Goal: Task Accomplishment & Management: Use online tool/utility

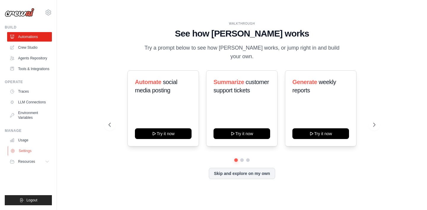
click at [23, 151] on link "Settings" at bounding box center [30, 150] width 45 height 9
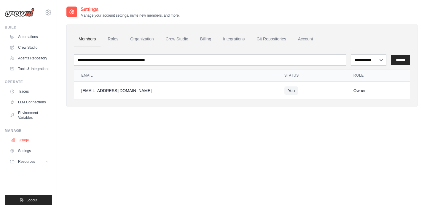
click at [24, 142] on link "Usage" at bounding box center [30, 139] width 45 height 9
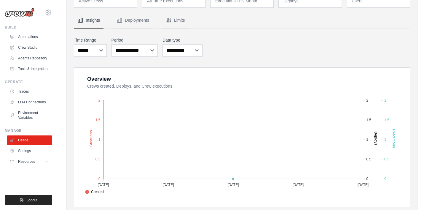
scroll to position [47, 0]
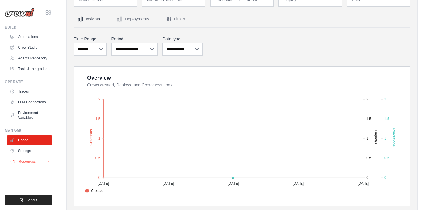
click at [36, 159] on button "Resources" at bounding box center [30, 160] width 45 height 9
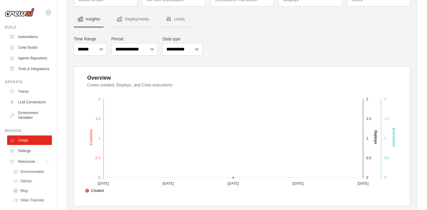
scroll to position [15, 0]
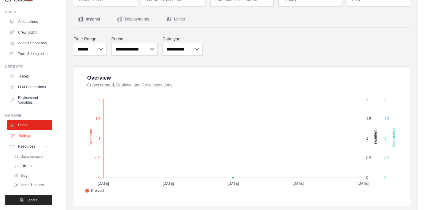
click at [25, 135] on link "Settings" at bounding box center [30, 135] width 45 height 9
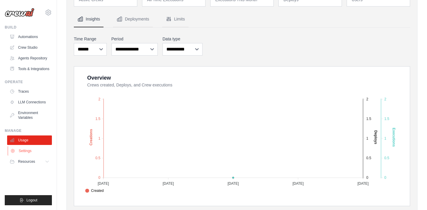
scroll to position [0, 0]
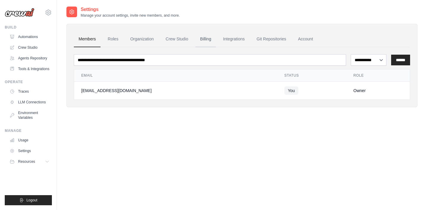
click at [203, 40] on link "Billing" at bounding box center [205, 39] width 20 height 16
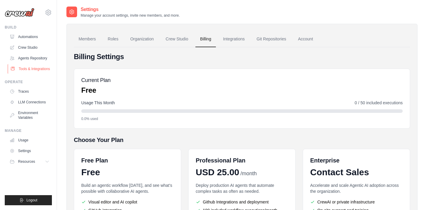
click at [31, 70] on link "Tools & Integrations" at bounding box center [30, 68] width 45 height 9
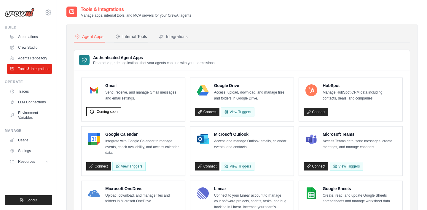
click at [143, 38] on div "Internal Tools" at bounding box center [131, 36] width 32 height 6
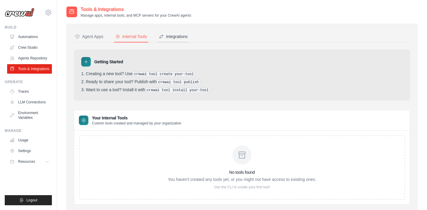
click at [182, 39] on div "Integrations" at bounding box center [173, 36] width 29 height 6
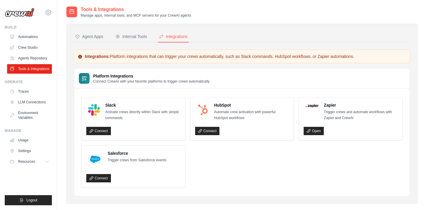
scroll to position [12, 0]
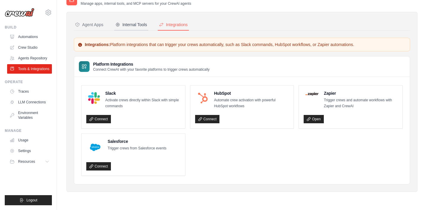
click at [134, 23] on div "Internal Tools" at bounding box center [131, 25] width 32 height 6
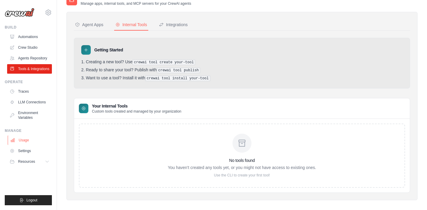
scroll to position [17, 0]
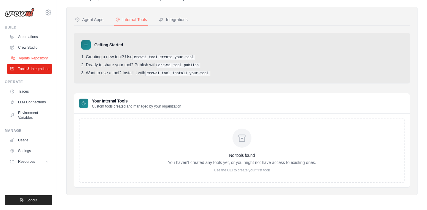
click at [28, 57] on link "Agents Repository" at bounding box center [30, 57] width 45 height 9
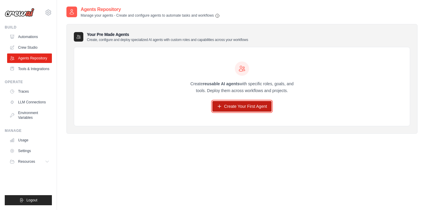
click at [225, 107] on link "Create Your First Agent" at bounding box center [242, 106] width 60 height 11
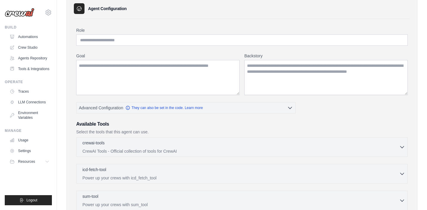
scroll to position [28, 0]
click at [399, 148] on icon "button" at bounding box center [402, 146] width 6 height 6
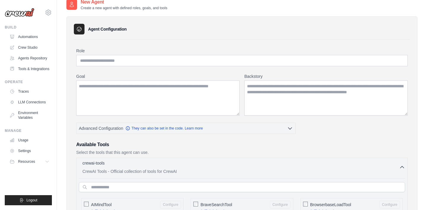
scroll to position [5, 0]
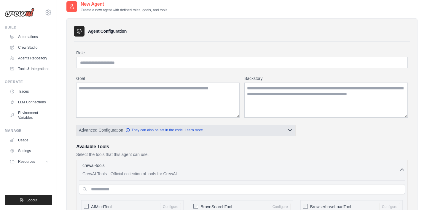
click at [288, 132] on icon "button" at bounding box center [290, 130] width 6 height 6
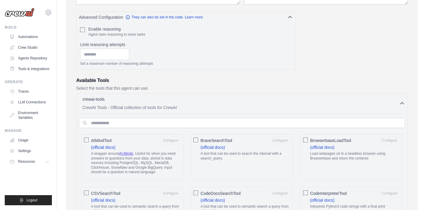
scroll to position [132, 0]
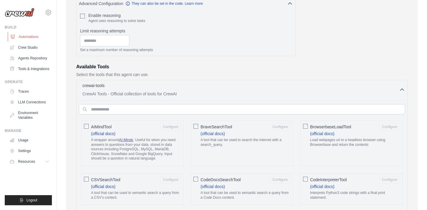
click at [32, 36] on link "Automations" at bounding box center [30, 36] width 45 height 9
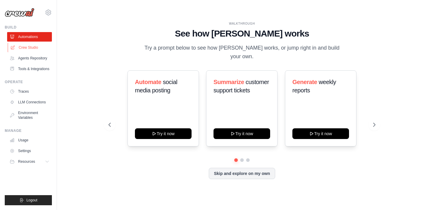
click at [30, 49] on link "Crew Studio" at bounding box center [30, 47] width 45 height 9
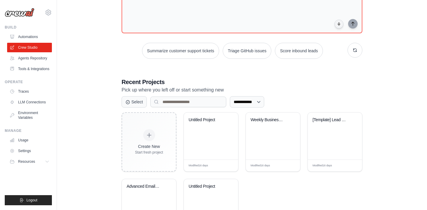
scroll to position [95, 0]
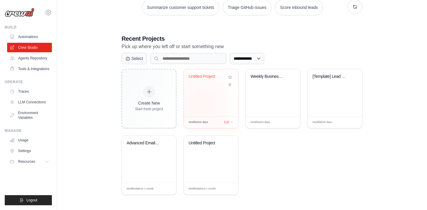
click at [201, 103] on div "Untitled Project" at bounding box center [211, 92] width 54 height 47
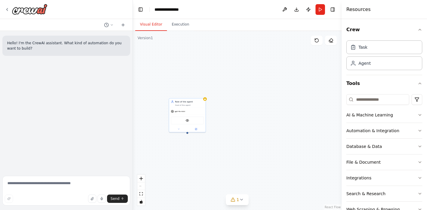
click at [187, 135] on div "Role of the agent Goal of the agent gpt-4o-mini VisionTool" at bounding box center [237, 120] width 209 height 179
click at [187, 132] on div at bounding box center [187, 132] width 2 height 2
drag, startPoint x: 187, startPoint y: 132, endPoint x: 187, endPoint y: 156, distance: 24.3
click at [187, 156] on div "Role of the agent Goal of the agent gpt-4o-mini VisionTool" at bounding box center [237, 120] width 209 height 179
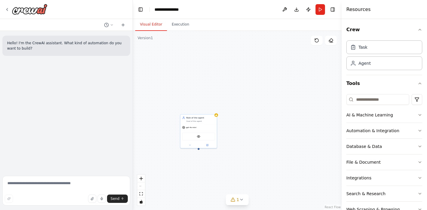
drag, startPoint x: 188, startPoint y: 133, endPoint x: 199, endPoint y: 148, distance: 18.9
click at [199, 149] on div "Role of the agent Goal of the agent gpt-4o-mini VisionTool" at bounding box center [237, 120] width 209 height 179
drag, startPoint x: 198, startPoint y: 147, endPoint x: 214, endPoint y: 181, distance: 37.4
click at [214, 181] on div "Role of the agent Goal of the agent gpt-4o-mini VisionTool" at bounding box center [237, 120] width 209 height 179
drag, startPoint x: 199, startPoint y: 148, endPoint x: 197, endPoint y: 93, distance: 55.2
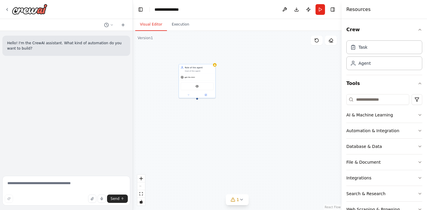
click at [197, 93] on div "Role of the agent Goal of the agent gpt-4o-mini VisionTool" at bounding box center [237, 120] width 209 height 179
click at [197, 93] on div at bounding box center [197, 93] width 2 height 2
drag, startPoint x: 197, startPoint y: 93, endPoint x: 219, endPoint y: 124, distance: 38.3
click at [219, 124] on div "Role of the agent Goal of the agent gpt-4o-mini VisionTool" at bounding box center [237, 120] width 209 height 179
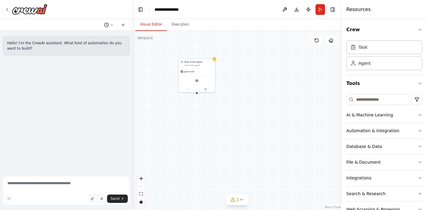
click at [111, 25] on icon at bounding box center [112, 25] width 4 height 4
click at [6, 8] on div at bounding box center [66, 105] width 133 height 210
click at [6, 8] on icon at bounding box center [7, 9] width 5 height 5
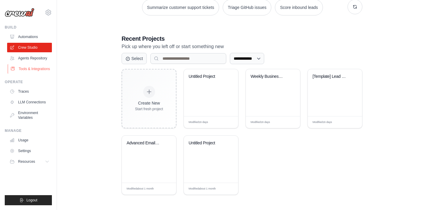
click at [31, 69] on link "Tools & Integrations" at bounding box center [30, 68] width 45 height 9
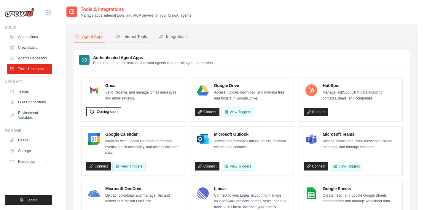
click at [130, 36] on div "Internal Tools" at bounding box center [131, 36] width 32 height 6
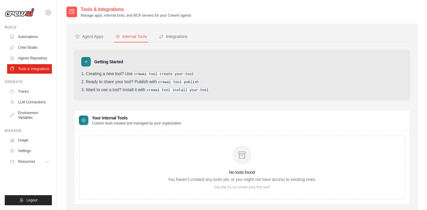
click at [143, 75] on pre "crewai tool create your-tool" at bounding box center [163, 73] width 63 height 5
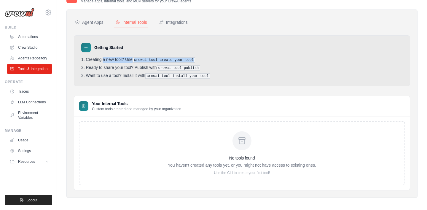
scroll to position [17, 0]
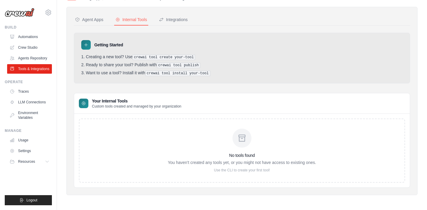
click at [145, 146] on div "No tools found You haven't created any tools yet, or you might not have access …" at bounding box center [242, 150] width 326 height 64
